Goal: Information Seeking & Learning: Learn about a topic

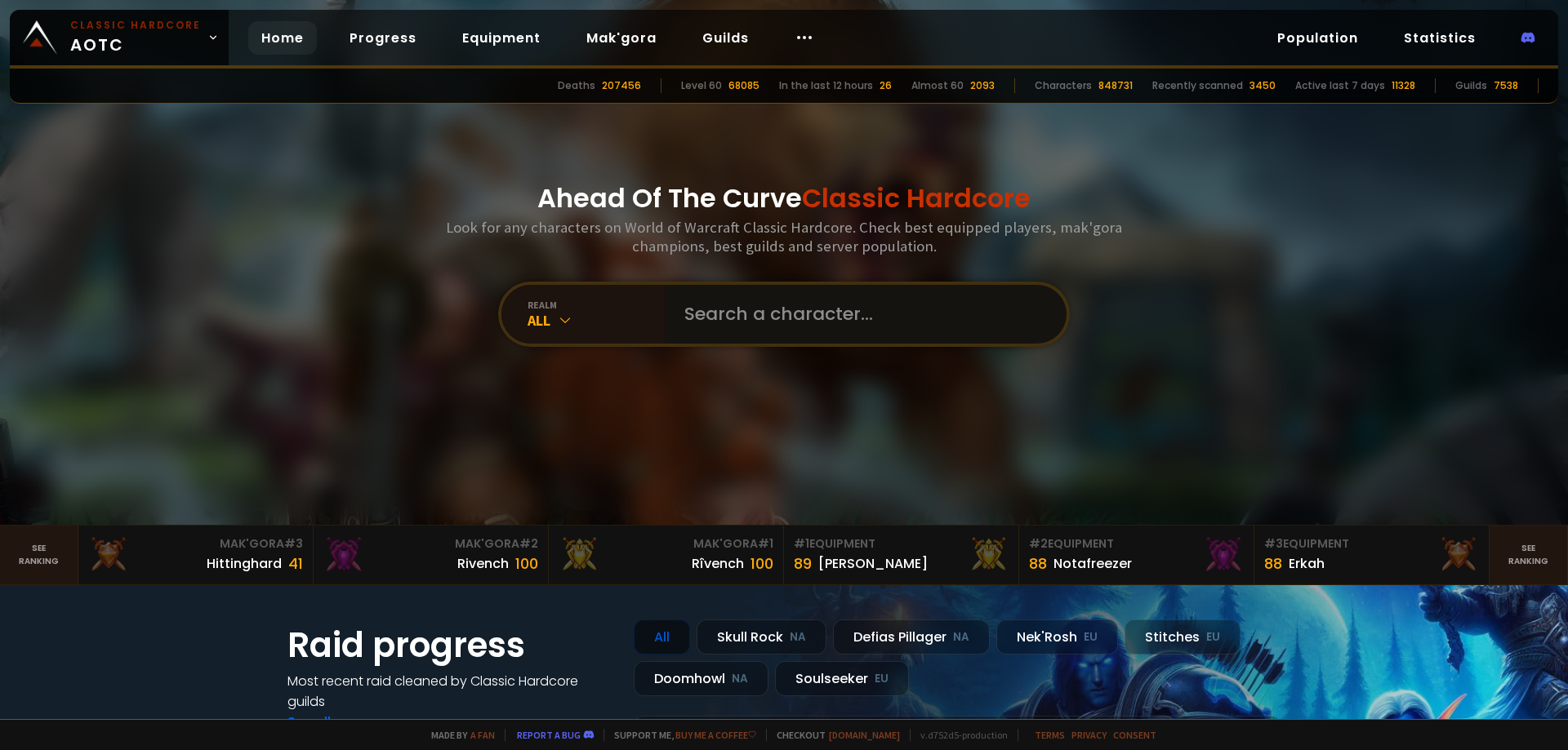
click at [781, 320] on input "text" at bounding box center [861, 314] width 372 height 59
type input "feliandrix"
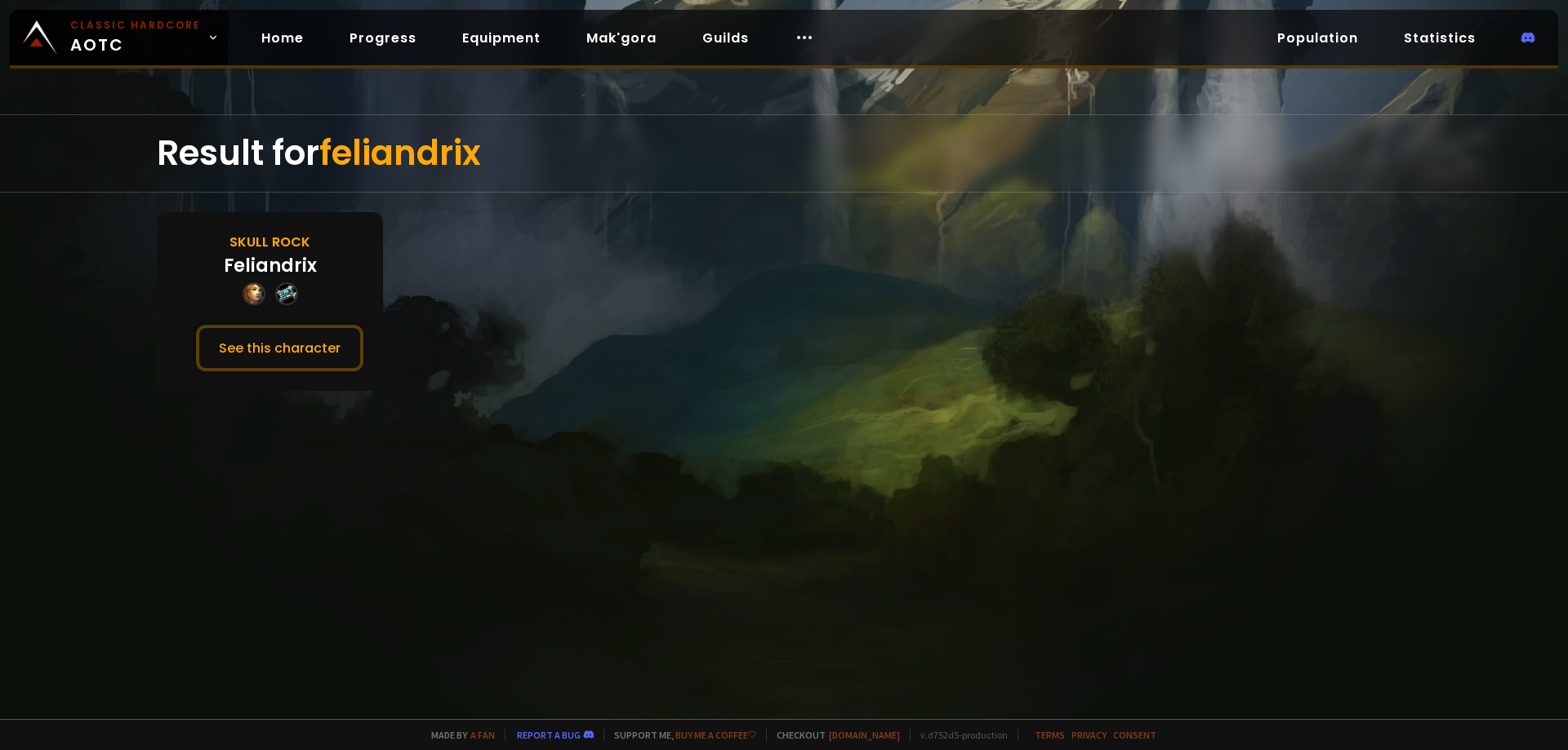
click at [268, 286] on div at bounding box center [270, 294] width 56 height 23
click at [273, 348] on button "See this character" at bounding box center [279, 348] width 167 height 47
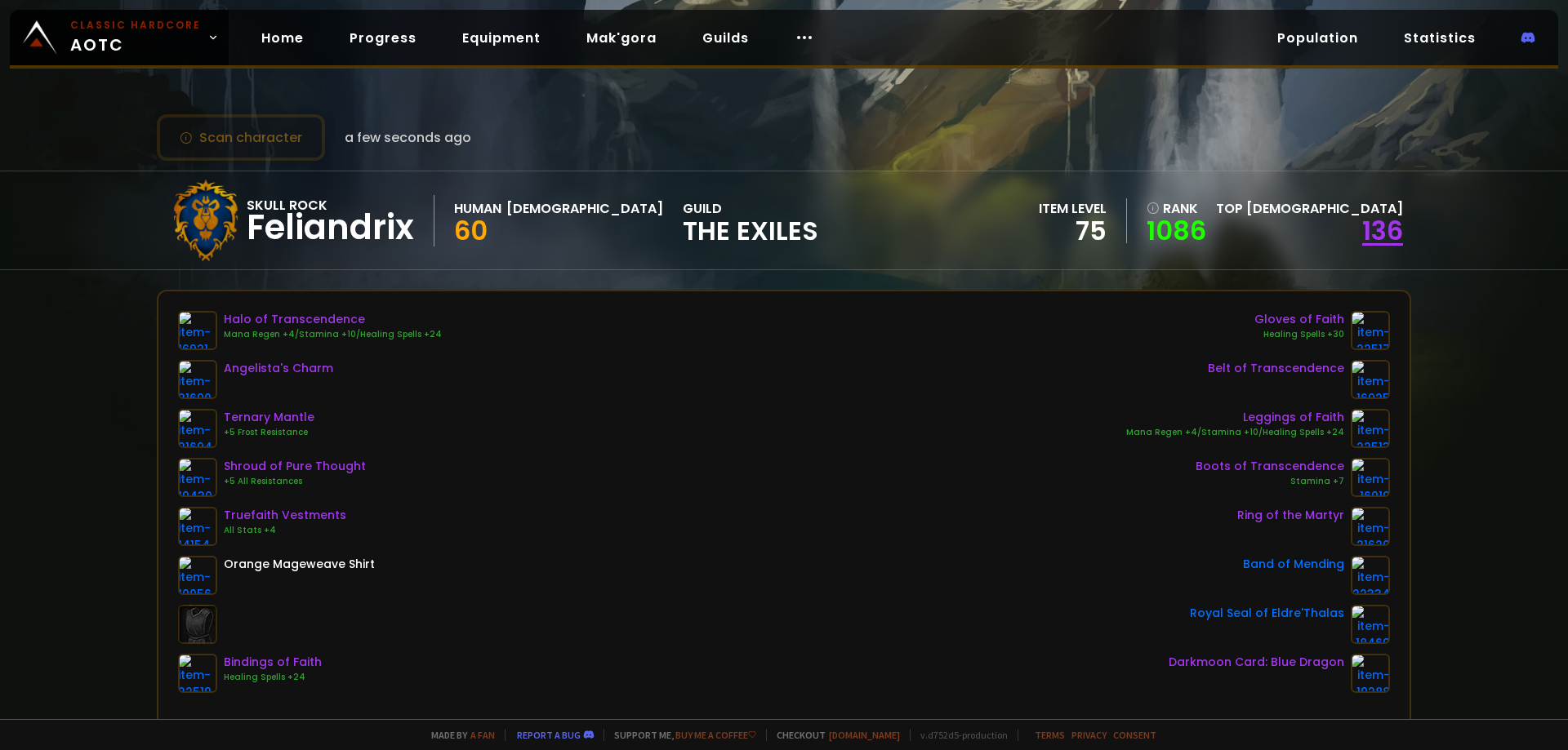
click at [1375, 233] on link "136" at bounding box center [1382, 231] width 41 height 37
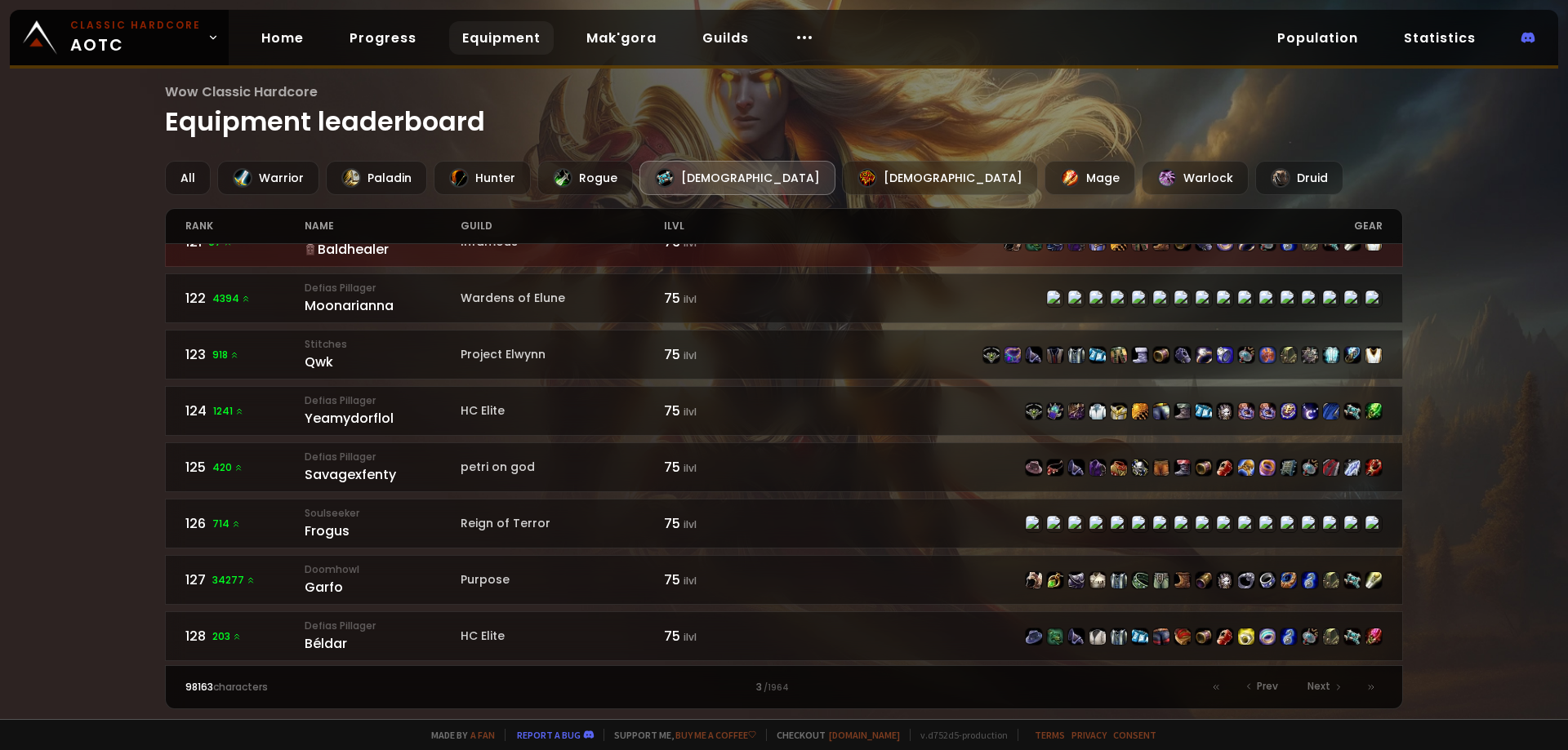
scroll to position [2307, 0]
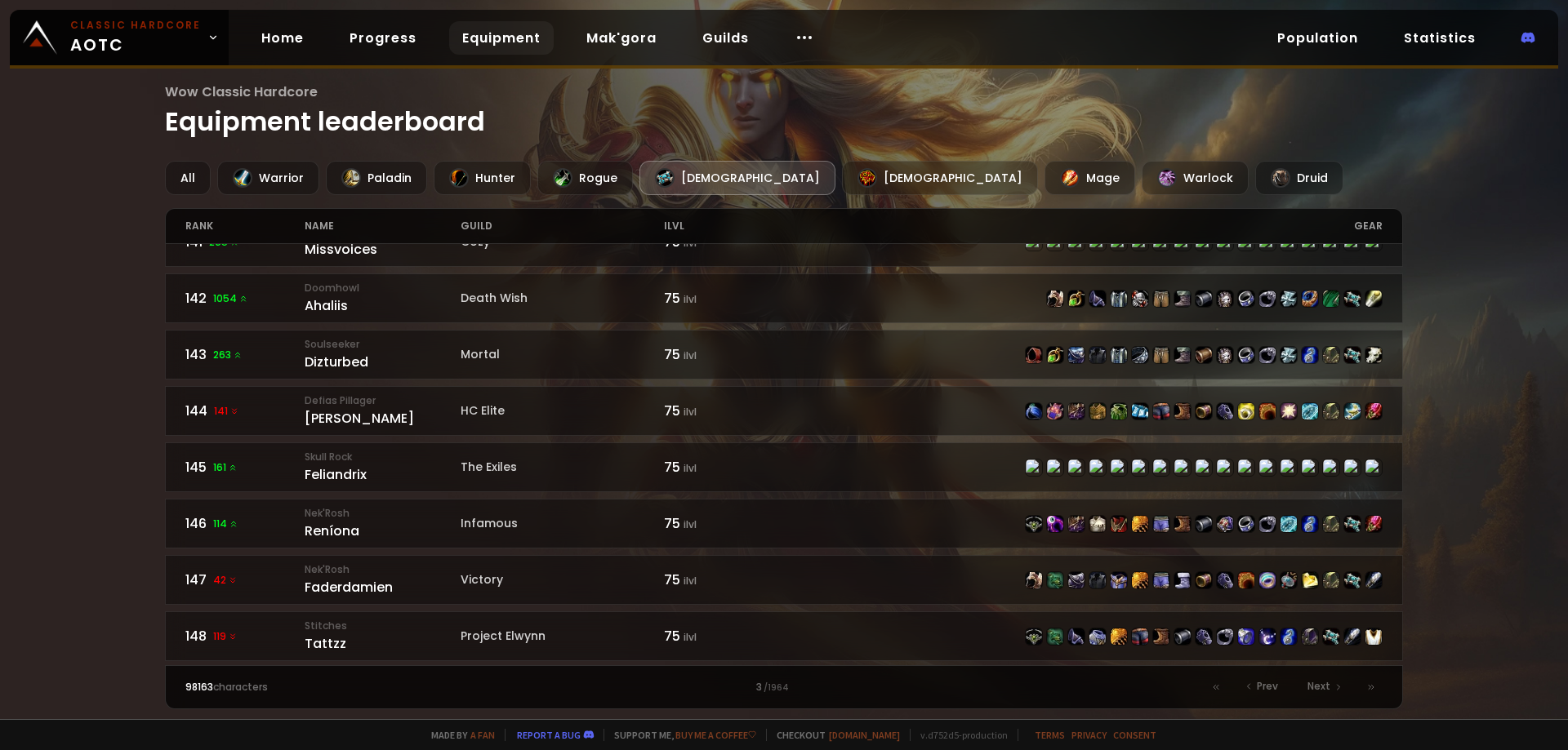
click at [1303, 158] on main "Wow Classic Hardcore Equipment leaderboard All Warrior Paladin Hunter Rogue Pri…" at bounding box center [784, 395] width 1239 height 628
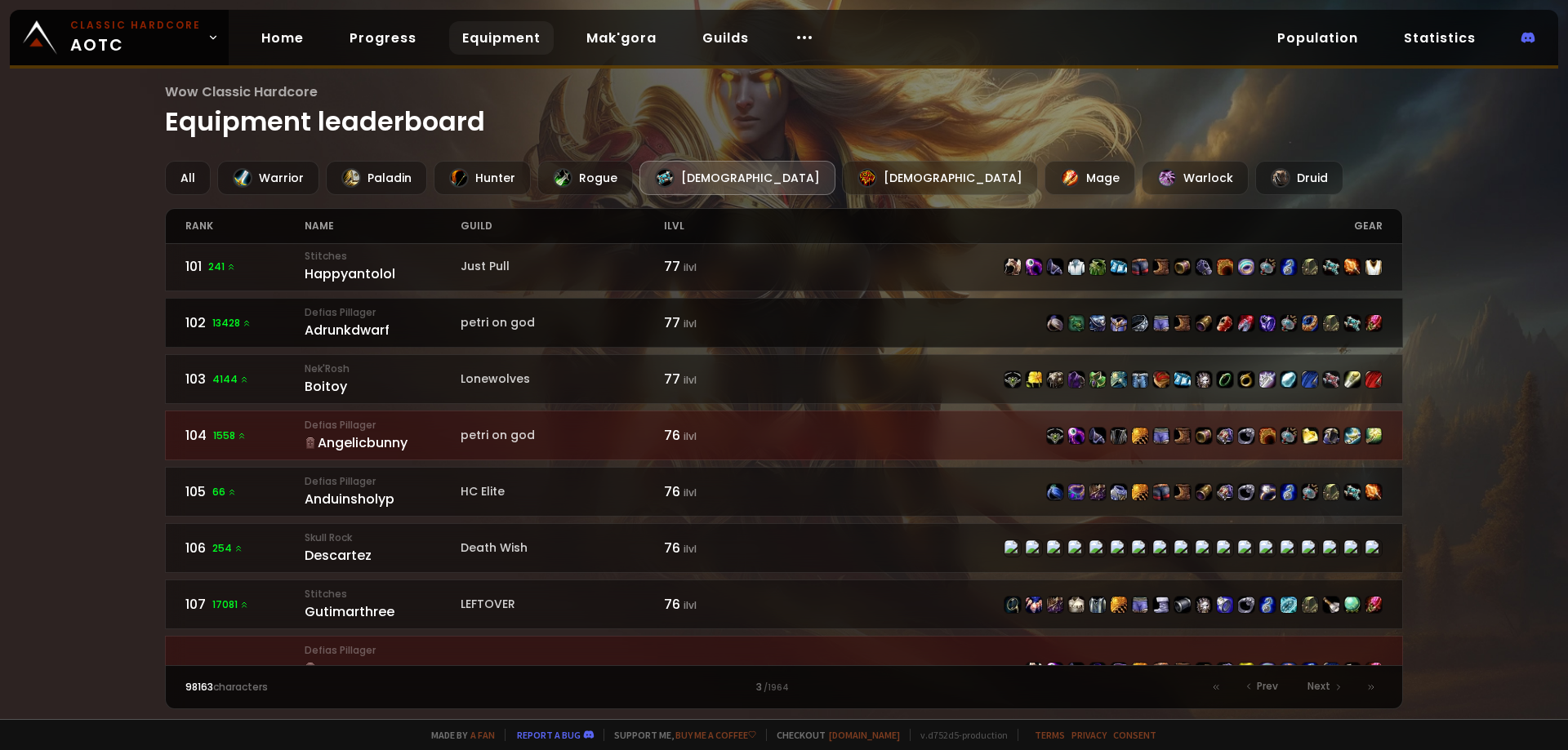
scroll to position [0, 0]
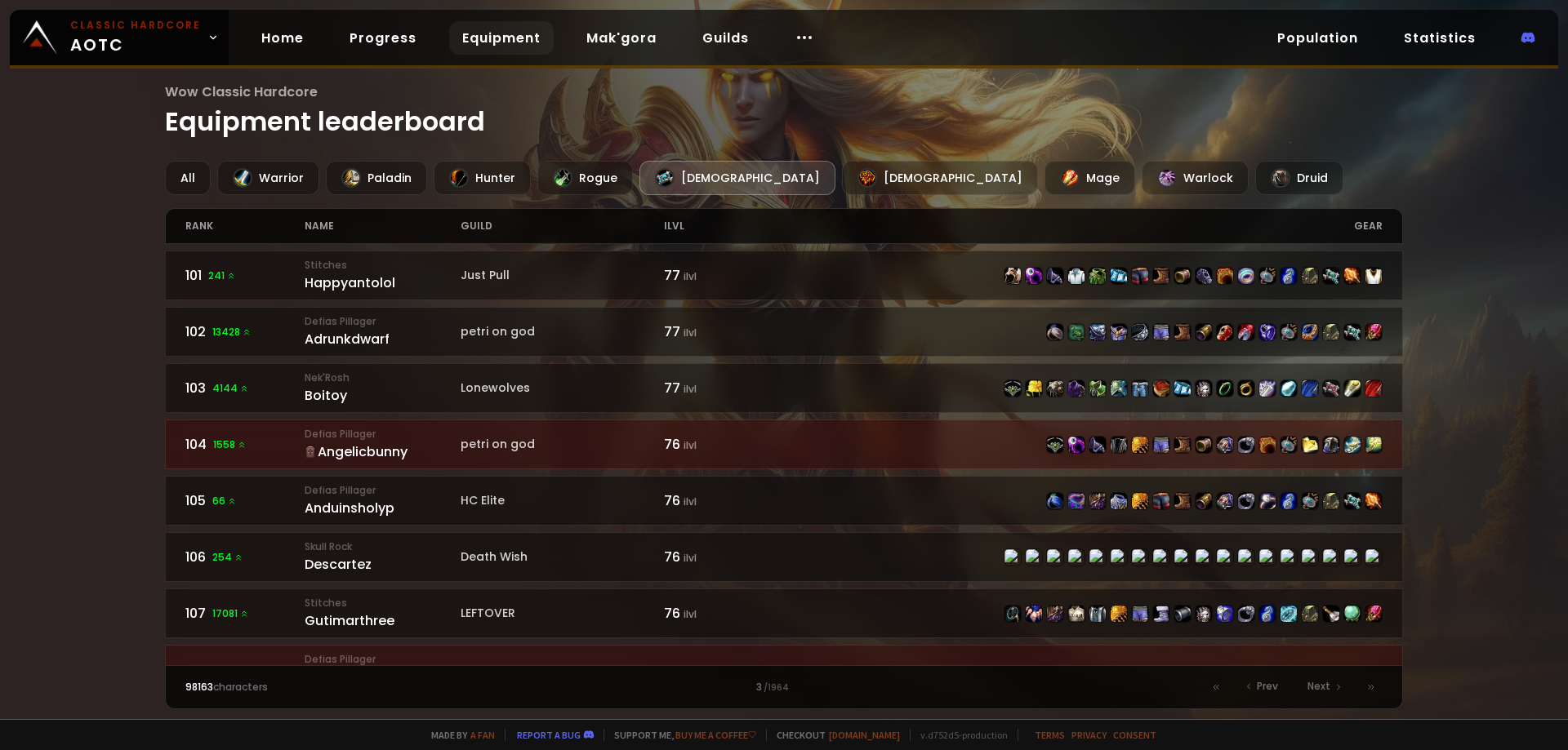
drag, startPoint x: 1290, startPoint y: 152, endPoint x: 1317, endPoint y: 162, distance: 28.8
click at [1290, 151] on main "Wow Classic Hardcore Equipment leaderboard All Warrior Paladin Hunter Rogue Pri…" at bounding box center [784, 395] width 1239 height 628
click at [1256, 684] on div "Prev" at bounding box center [1262, 688] width 51 height 23
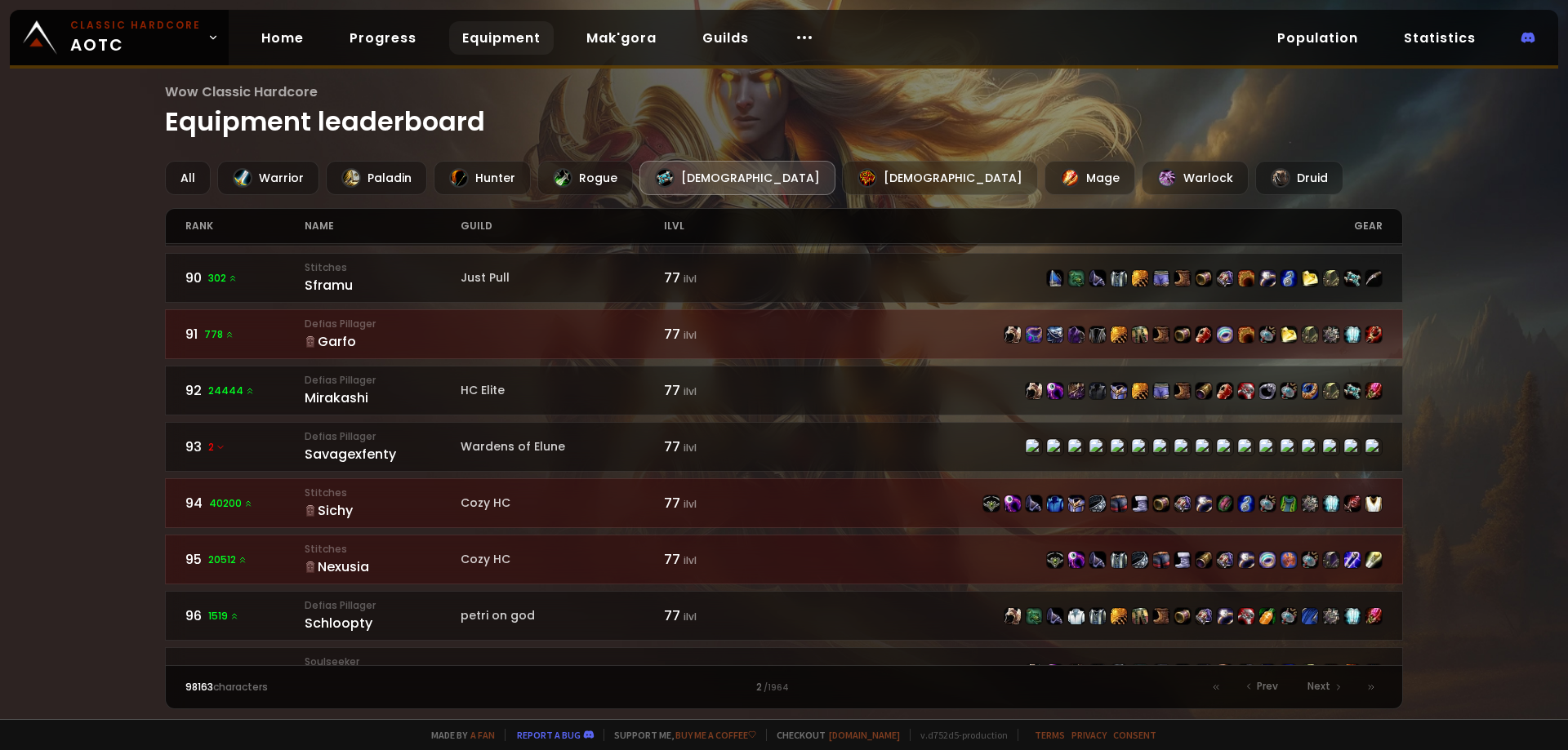
scroll to position [2402, 0]
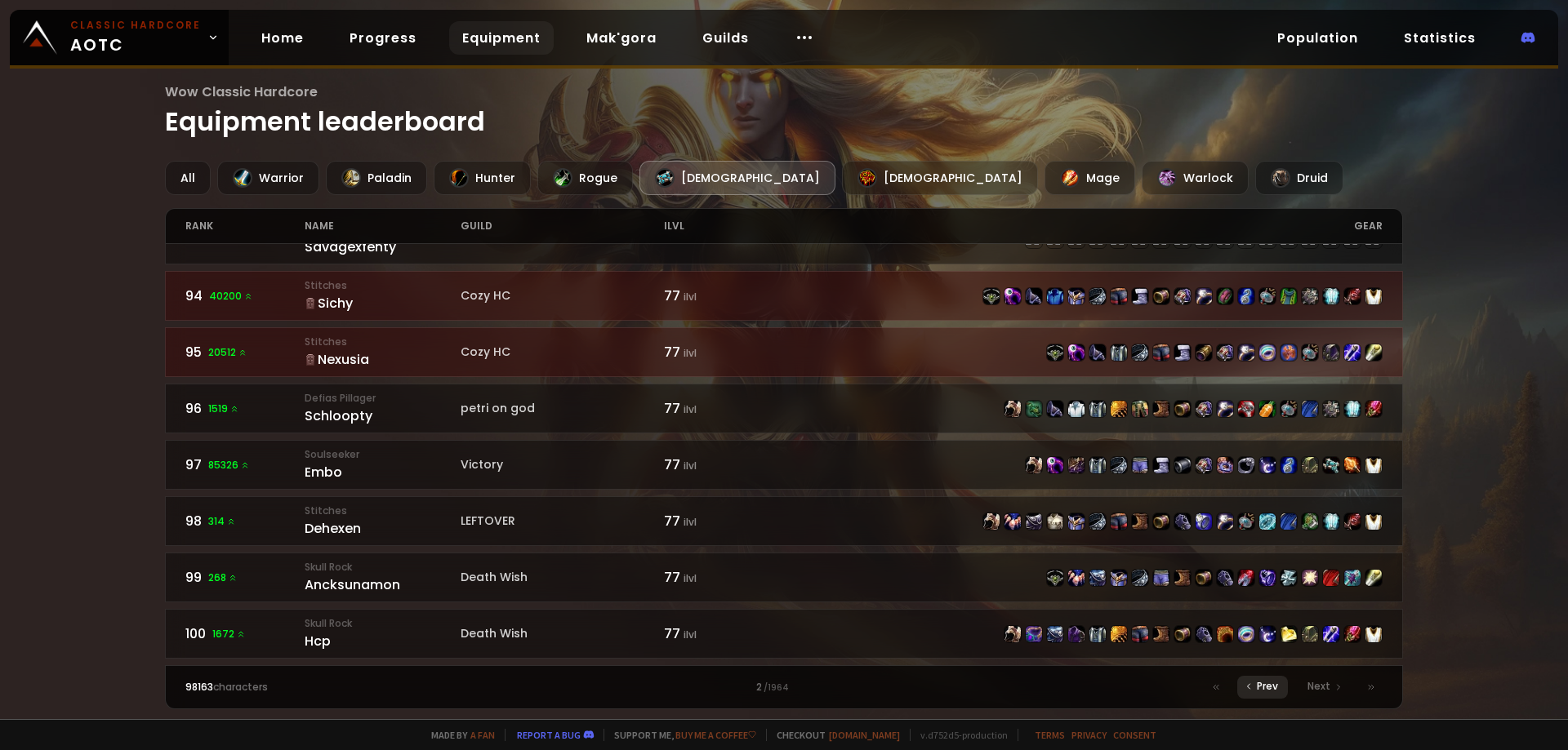
click at [1263, 687] on span "Prev" at bounding box center [1268, 687] width 22 height 15
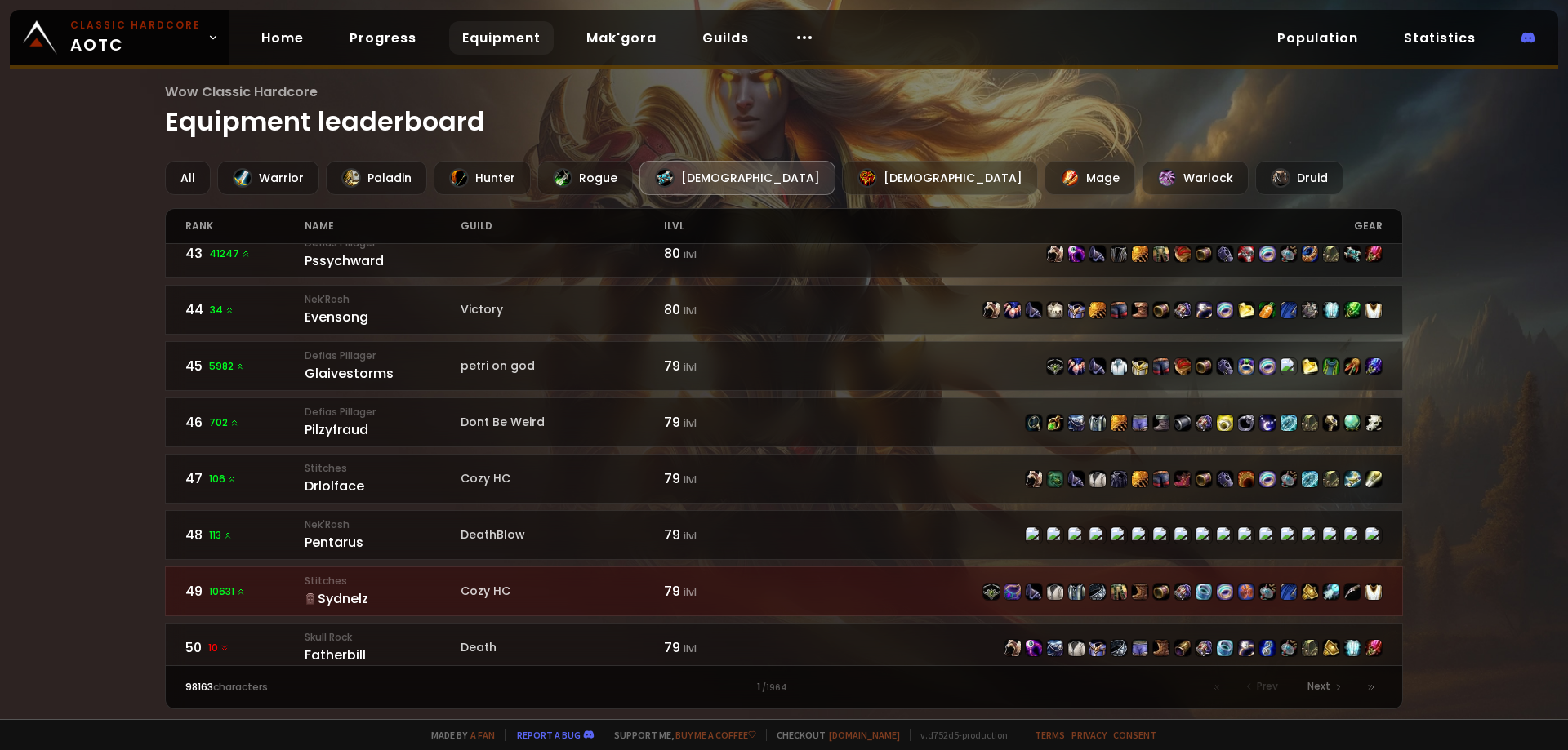
scroll to position [2402, 0]
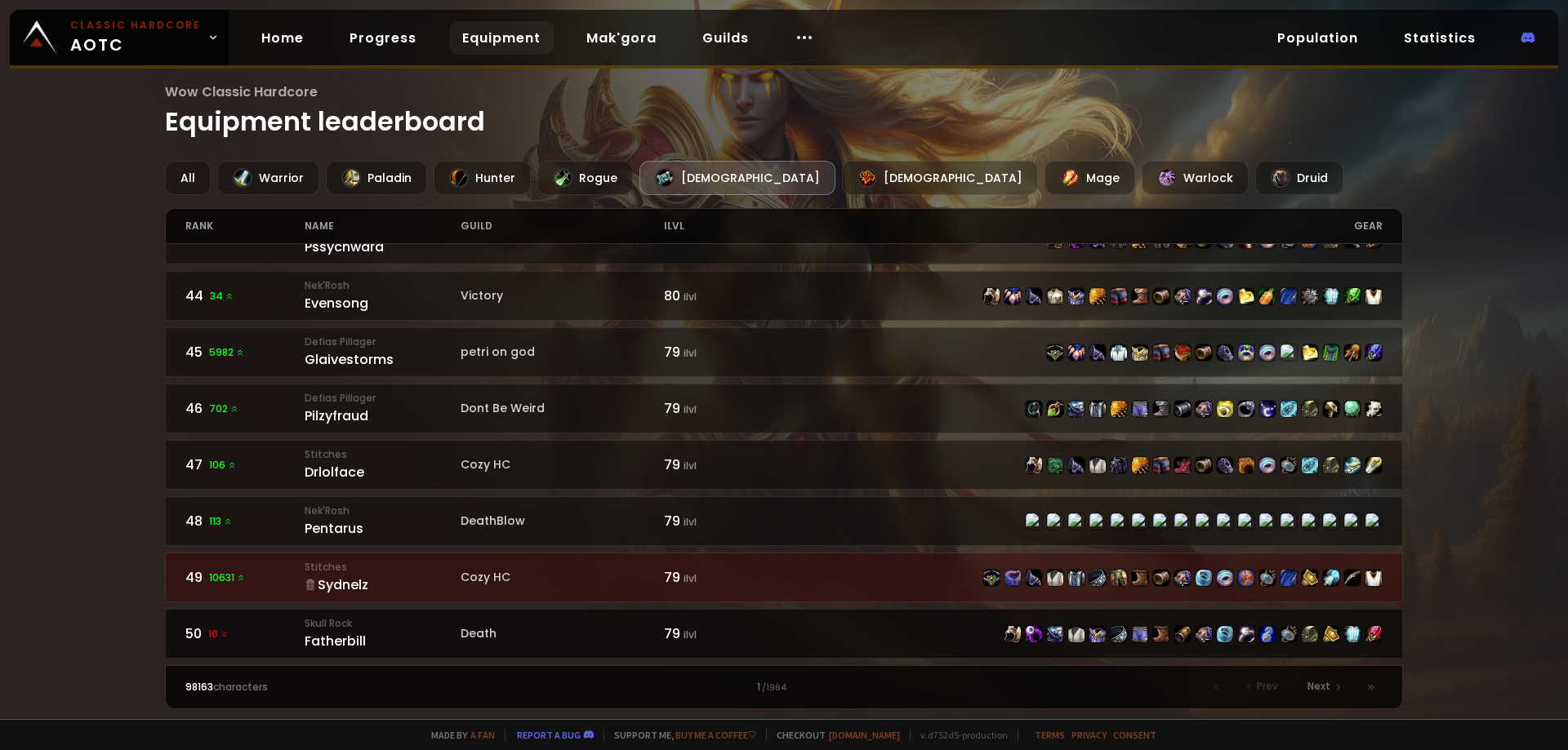
click at [334, 631] on div "Fatherbill" at bounding box center [383, 641] width 156 height 21
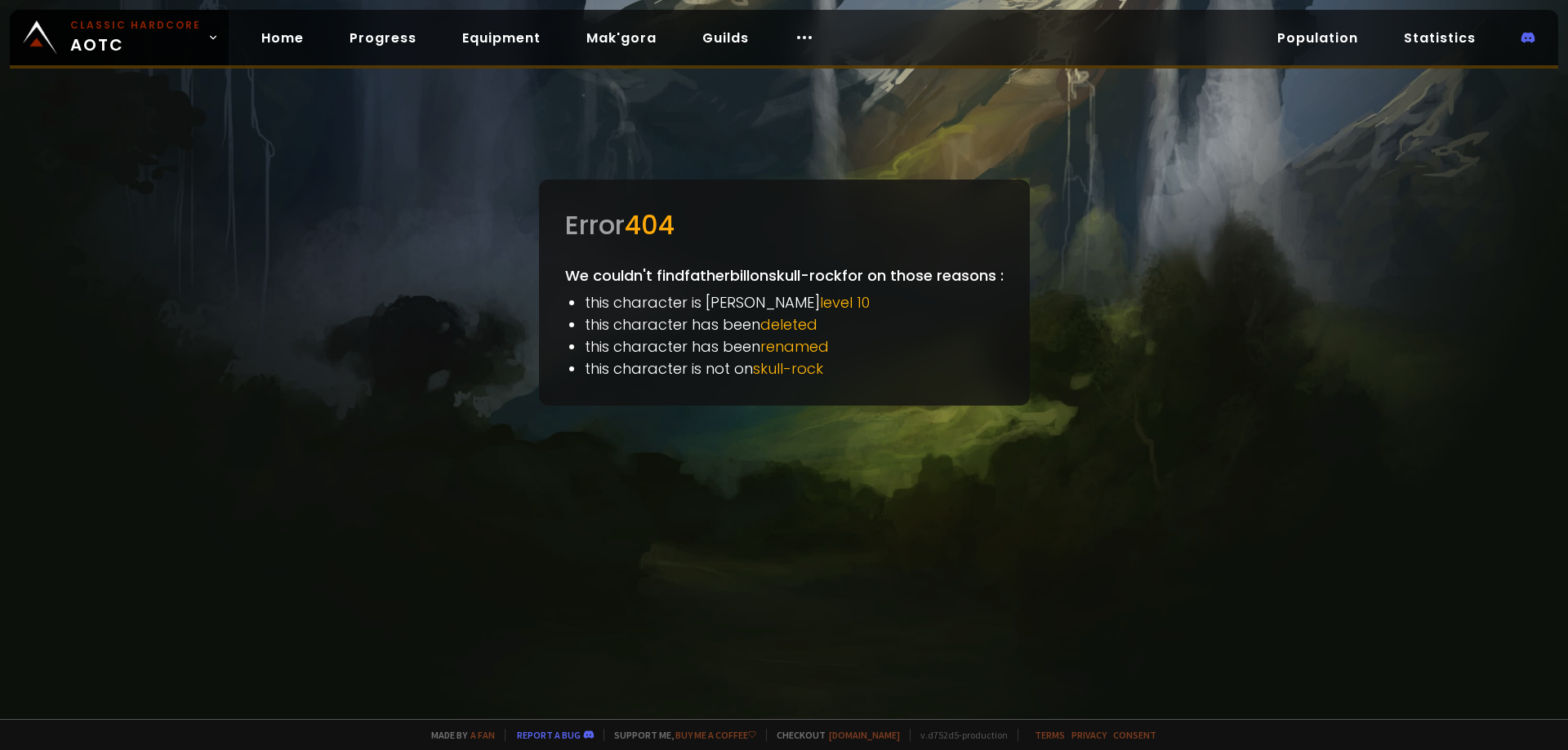
click at [532, 499] on div at bounding box center [784, 375] width 1568 height 750
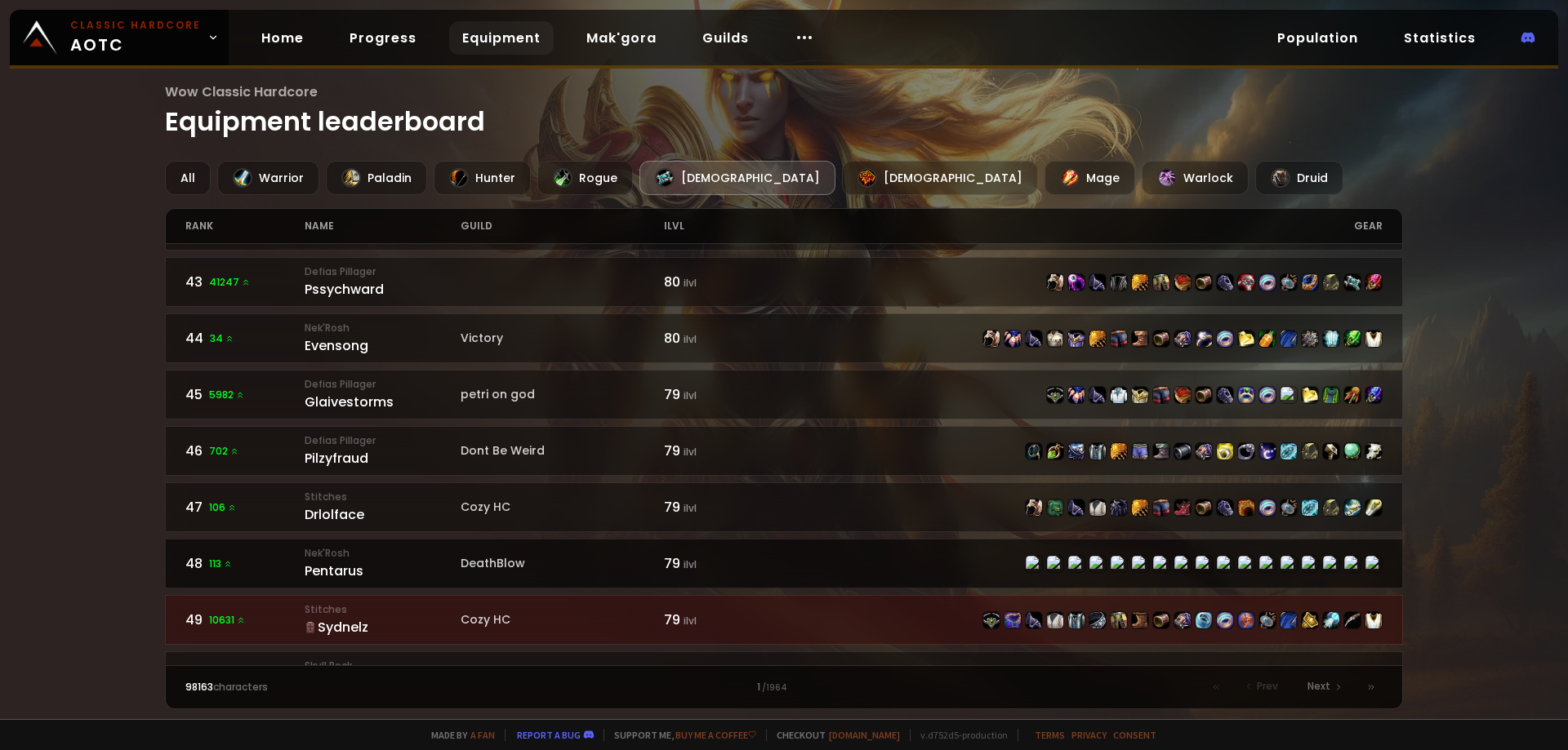
scroll to position [2402, 0]
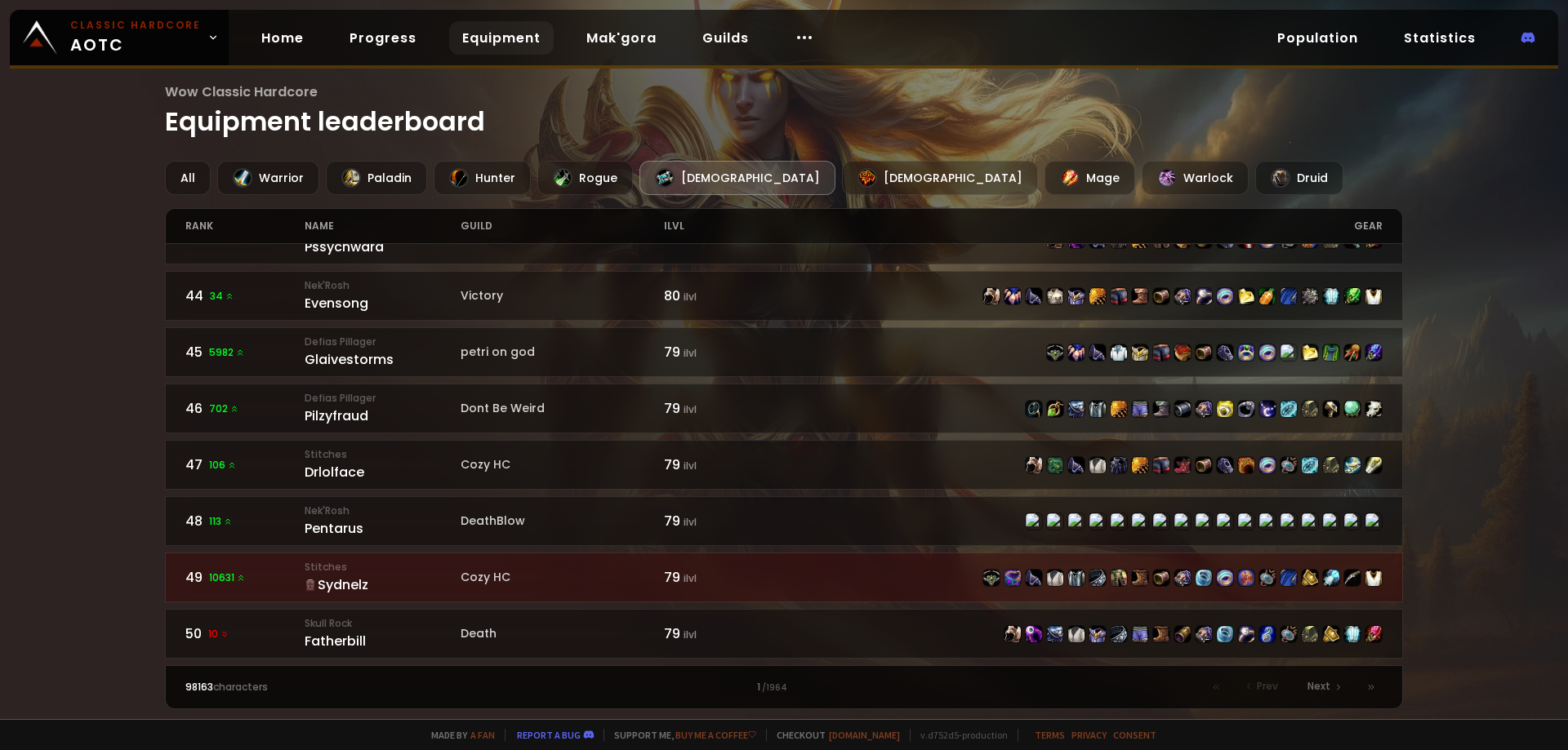
click at [1421, 502] on div "Wow Classic Hardcore Equipment leaderboard All Warrior Paladin Hunter Rogue Pri…" at bounding box center [784, 360] width 1568 height 719
click at [130, 409] on div "Wow Classic Hardcore Equipment leaderboard All Warrior Paladin Hunter Rogue Pri…" at bounding box center [784, 360] width 1568 height 719
